Goal: Task Accomplishment & Management: Use online tool/utility

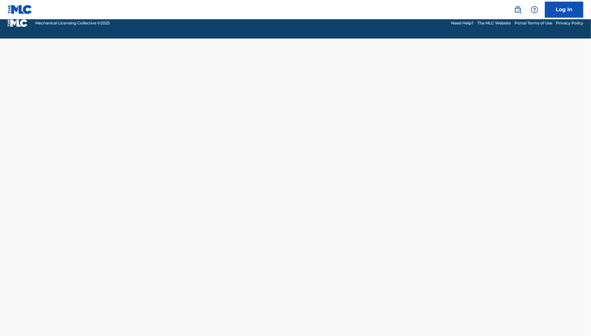
click at [29, 64] on div "Log In Go To Login Page Mechanical Licensing Collective © 2025 Need Help? The M…" at bounding box center [295, 168] width 591 height 336
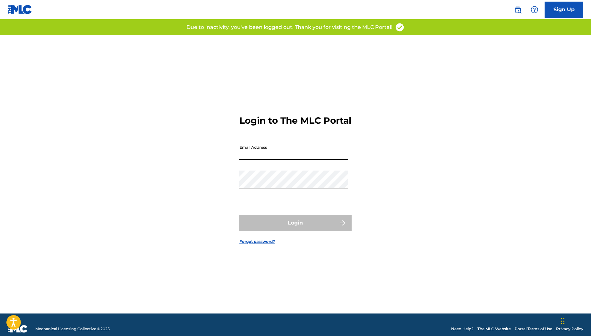
click at [326, 154] on input "Email Address" at bounding box center [293, 151] width 109 height 18
type input "[PERSON_NAME][EMAIL_ADDRESS][PERSON_NAME][DOMAIN_NAME]"
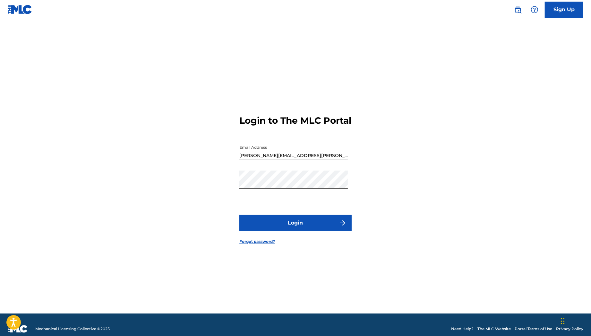
click at [291, 225] on button "Login" at bounding box center [295, 223] width 112 height 16
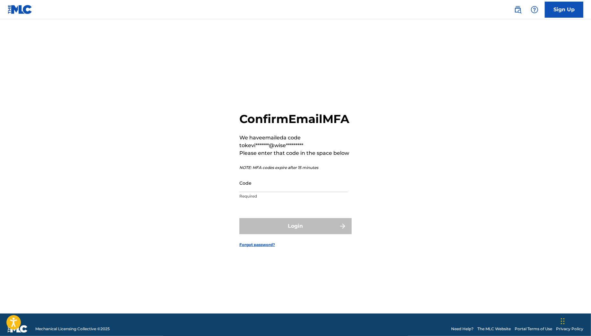
click at [307, 192] on input "Code" at bounding box center [293, 183] width 109 height 18
paste input "350226"
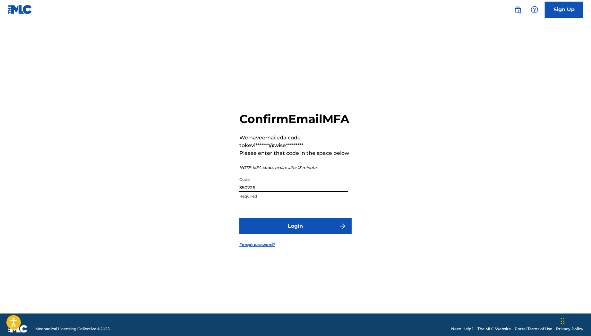
type input "350226"
click at [294, 231] on button "Login" at bounding box center [295, 226] width 112 height 16
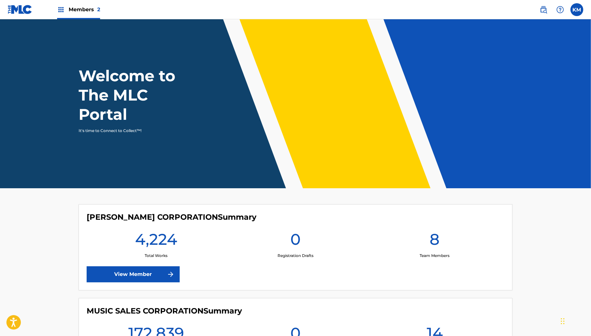
scroll to position [86, 0]
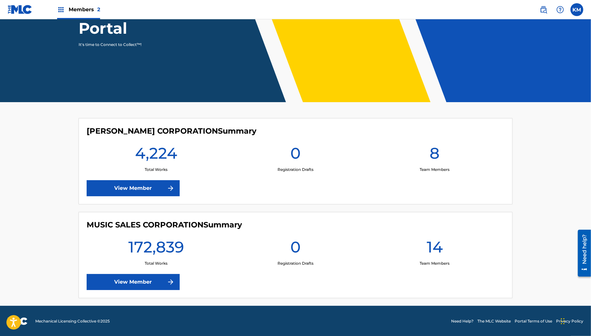
click at [138, 280] on link "View Member" at bounding box center [133, 282] width 93 height 16
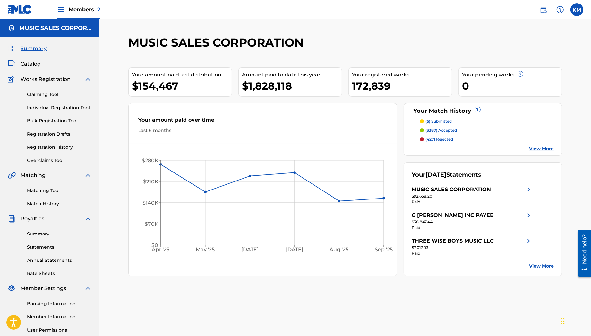
click at [46, 190] on link "Matching Tool" at bounding box center [59, 190] width 65 height 7
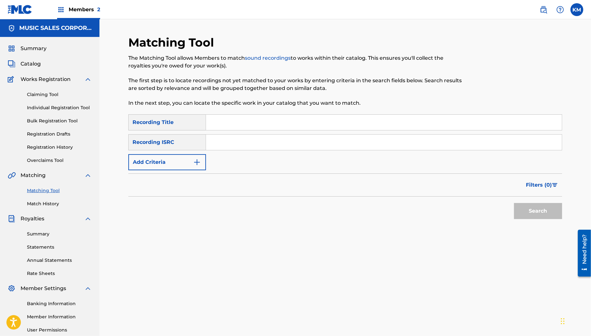
click at [229, 119] on input "Search Form" at bounding box center [384, 122] width 356 height 15
type input "I'll always love you"
click at [199, 161] on img "Search Form" at bounding box center [197, 162] width 8 height 8
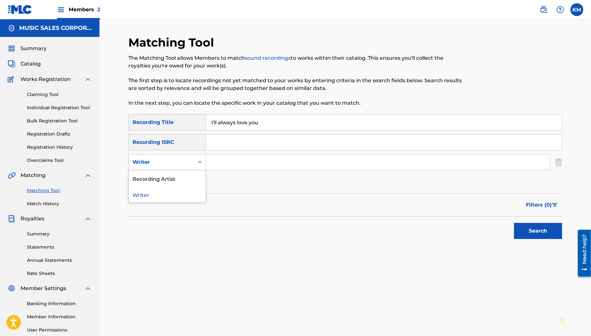
click at [201, 161] on icon "Search Form" at bounding box center [200, 162] width 6 height 6
click at [189, 178] on div "Recording Artist" at bounding box center [167, 178] width 77 height 16
click at [225, 159] on input "Search Form" at bounding box center [378, 161] width 344 height 15
type input "[PERSON_NAME]"
click at [514, 223] on button "Search" at bounding box center [538, 231] width 48 height 16
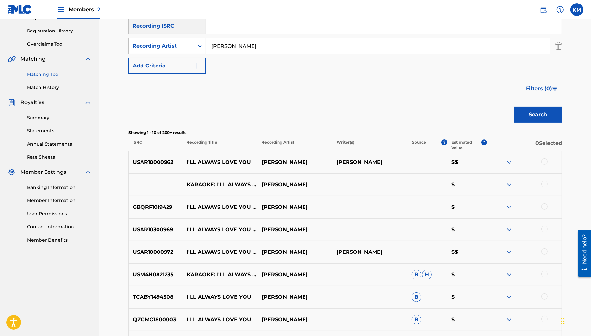
scroll to position [235, 0]
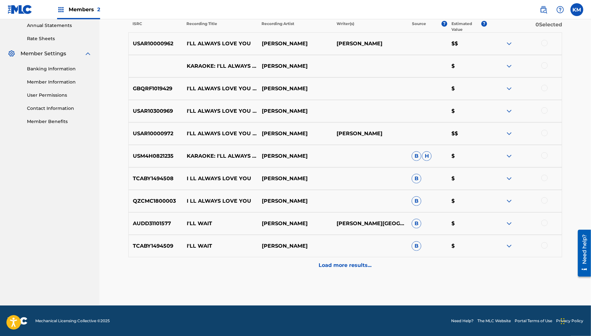
click at [545, 200] on div at bounding box center [545, 200] width 6 height 6
click at [546, 178] on div at bounding box center [545, 178] width 6 height 6
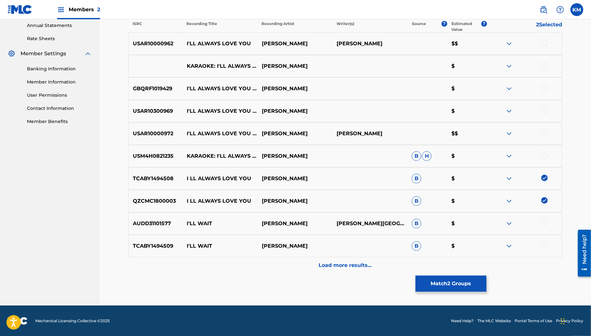
click at [544, 152] on div "USM4H0821235 KARAOKE: I'LL ALWAYS LOVE YOU (DEMONSTRATION VOCAL TRACK) [PERSON_…" at bounding box center [345, 156] width 434 height 22
click at [544, 155] on div at bounding box center [545, 155] width 6 height 6
click at [547, 131] on div at bounding box center [545, 133] width 6 height 6
click at [544, 109] on div at bounding box center [545, 110] width 6 height 6
click at [544, 87] on div at bounding box center [545, 88] width 6 height 6
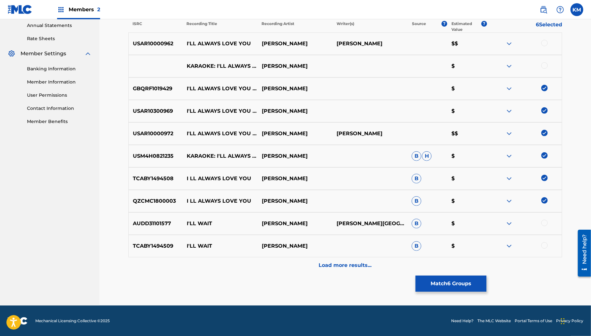
click at [545, 66] on div at bounding box center [545, 65] width 6 height 6
click at [544, 42] on div at bounding box center [545, 43] width 6 height 6
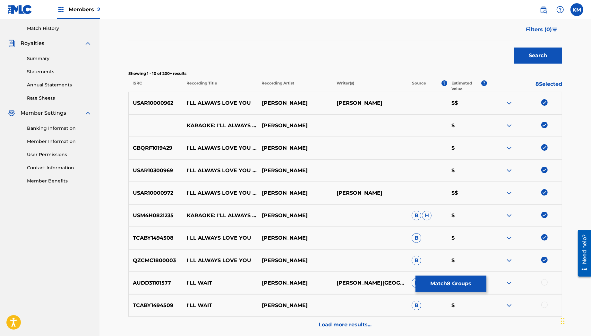
scroll to position [165, 0]
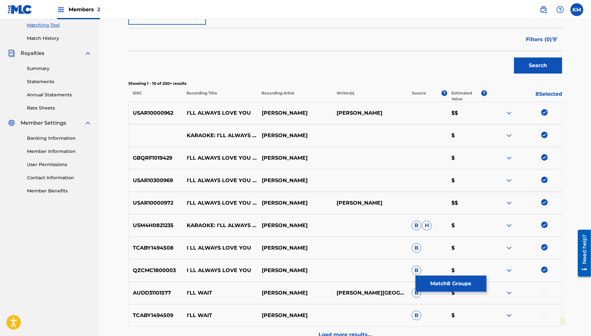
click at [462, 283] on button "Match 8 Groups" at bounding box center [451, 283] width 71 height 16
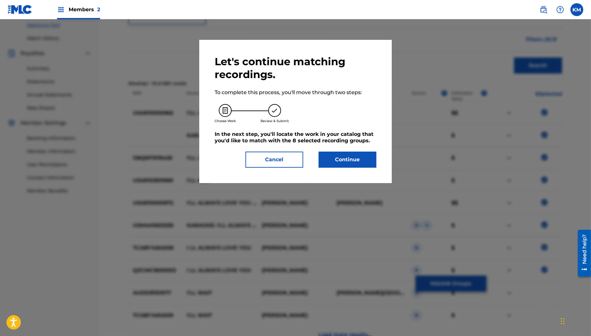
click at [340, 153] on button "Continue" at bounding box center [348, 160] width 58 height 16
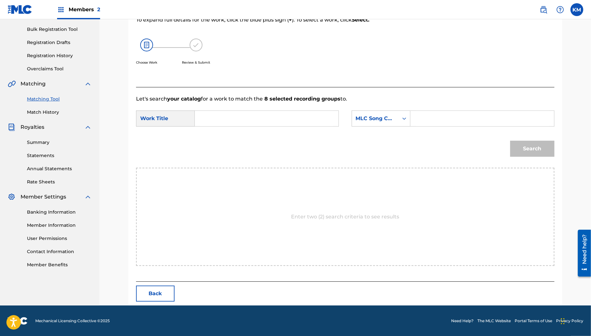
click at [259, 121] on input "Search Form" at bounding box center [266, 118] width 133 height 15
type input "i'll always love you"
paste input "I3977F"
type input "I3977F"
click at [527, 146] on button "Search" at bounding box center [532, 149] width 44 height 16
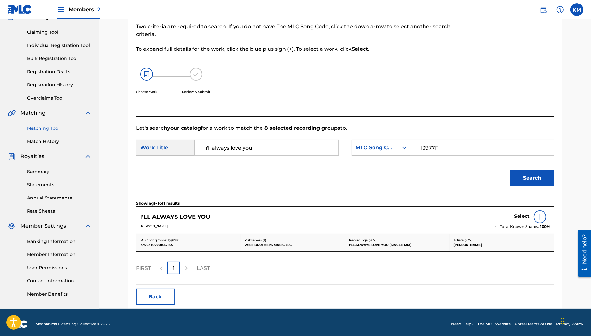
scroll to position [65, 0]
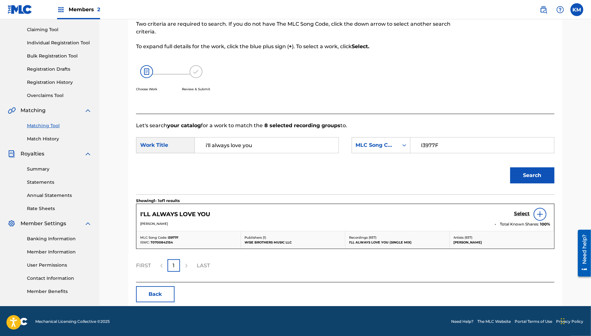
click at [522, 214] on h5 "Select" at bounding box center [522, 214] width 16 height 6
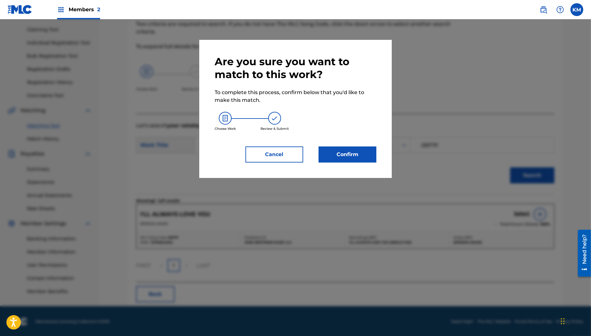
click at [371, 150] on button "Confirm" at bounding box center [348, 154] width 58 height 16
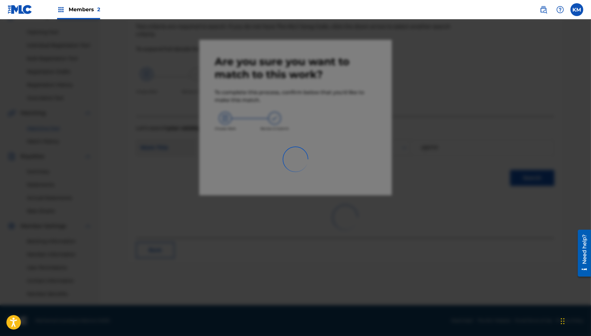
scroll to position [62, 0]
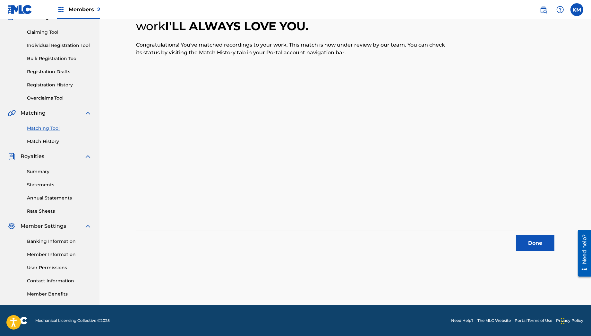
click at [523, 241] on button "Done" at bounding box center [535, 243] width 39 height 16
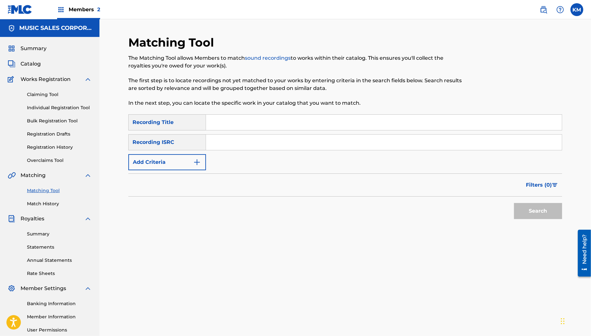
scroll to position [0, 0]
click at [49, 202] on link "Match History" at bounding box center [59, 203] width 65 height 7
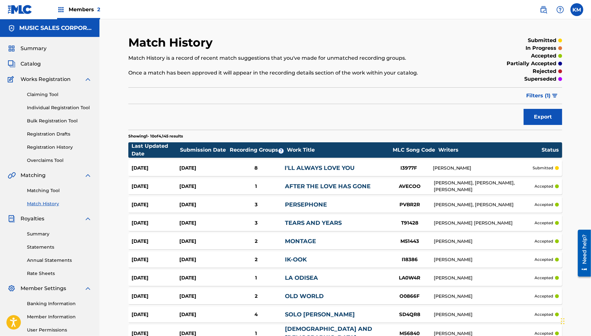
click at [534, 98] on span "Filters ( 1 )" at bounding box center [538, 96] width 24 height 8
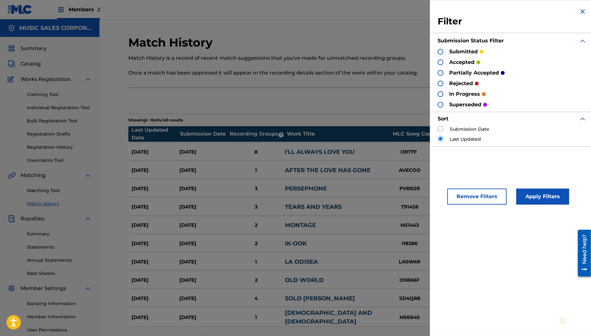
click at [438, 129] on input "radio" at bounding box center [441, 129] width 6 height 6
radio input "true"
click at [549, 200] on button "Apply Filters" at bounding box center [543, 196] width 53 height 16
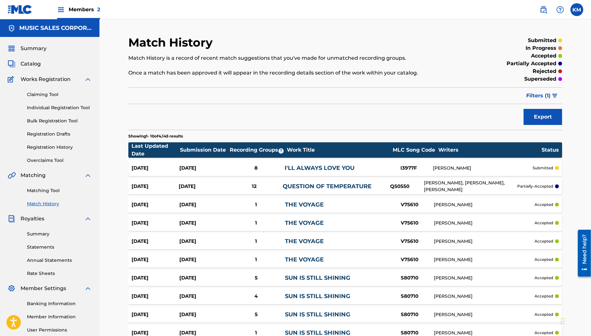
scroll to position [68, 0]
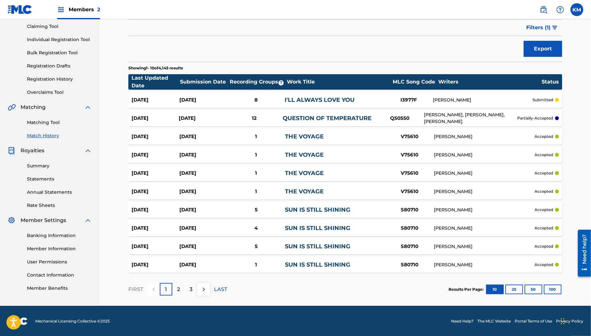
click at [534, 287] on button "50" at bounding box center [534, 289] width 18 height 10
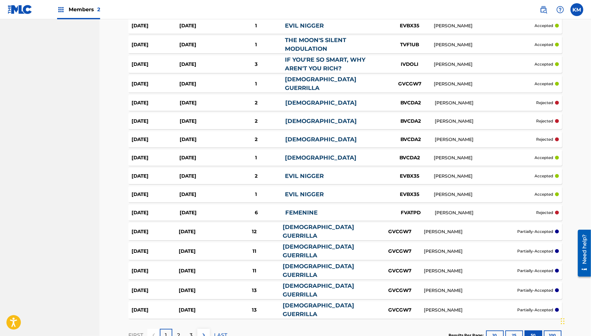
scroll to position [770, 0]
click at [172, 329] on div "2" at bounding box center [178, 334] width 13 height 13
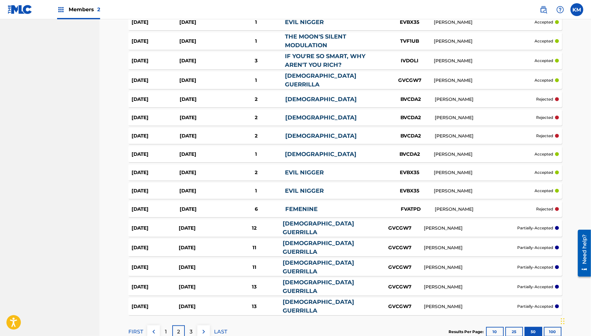
scroll to position [770, 0]
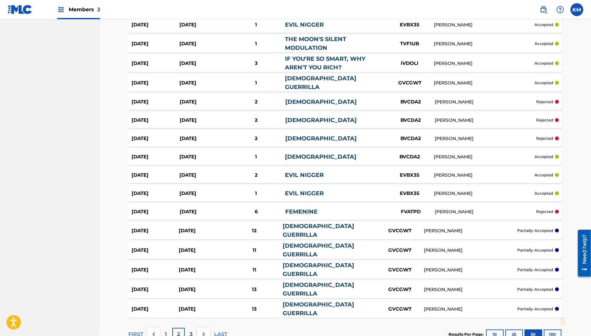
click at [190, 330] on div "3" at bounding box center [191, 334] width 13 height 13
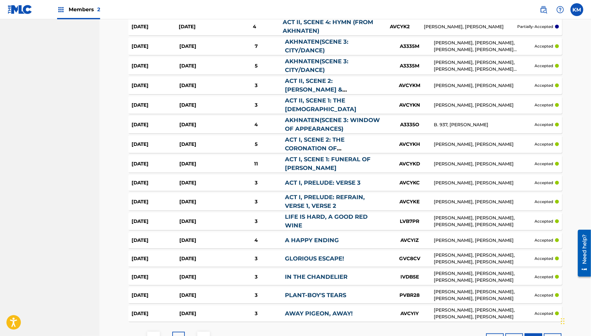
scroll to position [815, 0]
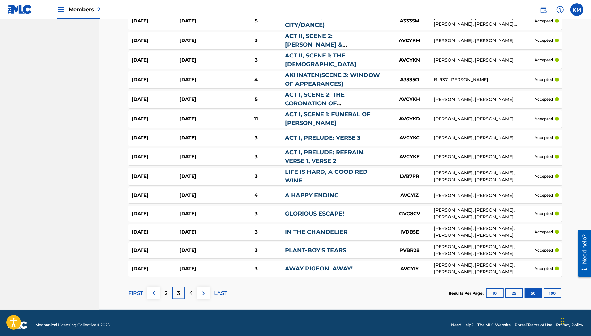
click at [189, 288] on div "4" at bounding box center [191, 293] width 13 height 13
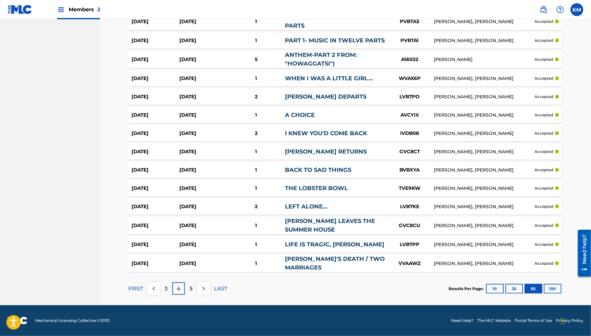
scroll to position [818, 0]
click at [193, 293] on div "5" at bounding box center [191, 288] width 13 height 13
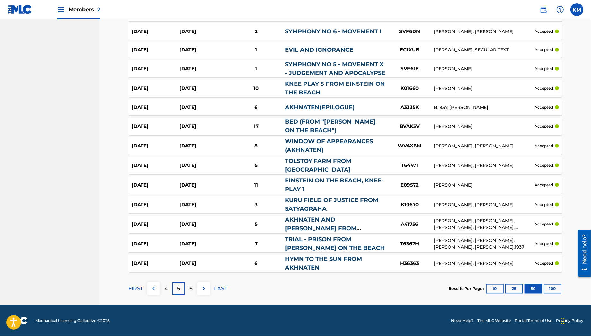
scroll to position [841, 0]
click at [190, 290] on p "6" at bounding box center [191, 289] width 3 height 8
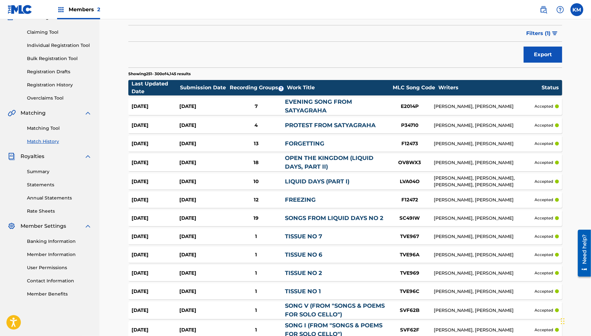
scroll to position [810, 0]
